Goal: Task Accomplishment & Management: Complete application form

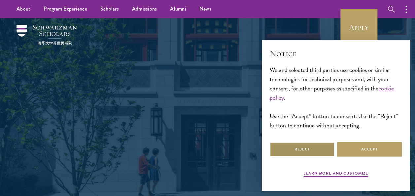
click at [304, 154] on button "Reject" at bounding box center [302, 149] width 65 height 15
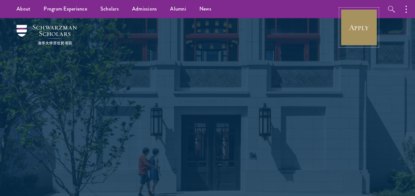
click at [354, 26] on link "Apply" at bounding box center [358, 27] width 37 height 37
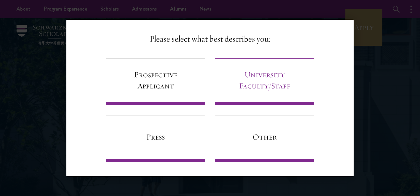
scroll to position [35, 0]
